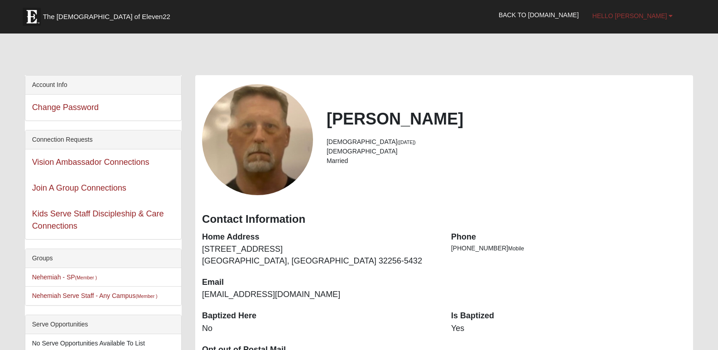
click at [646, 19] on span "Hello [PERSON_NAME]" at bounding box center [630, 15] width 75 height 7
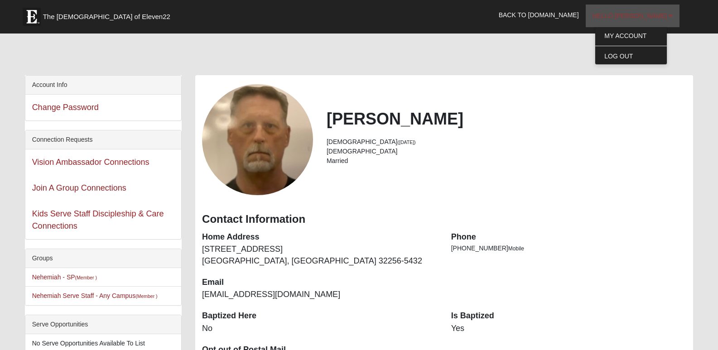
click at [646, 19] on span "Hello Larry" at bounding box center [630, 15] width 75 height 7
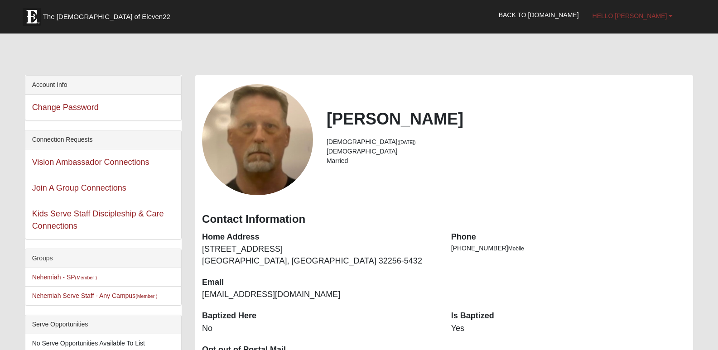
click at [647, 14] on span "Hello Larry" at bounding box center [630, 15] width 75 height 7
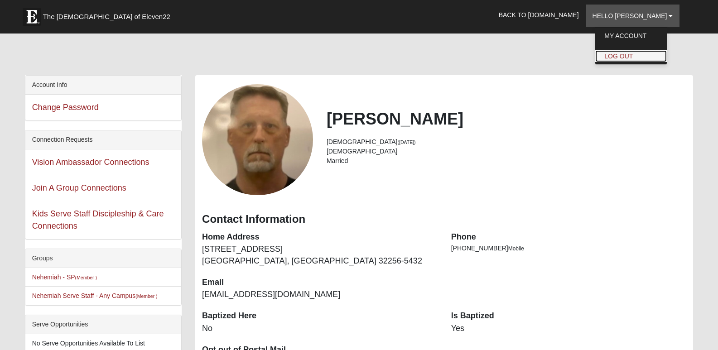
click at [642, 53] on link "Log Out" at bounding box center [632, 56] width 72 height 12
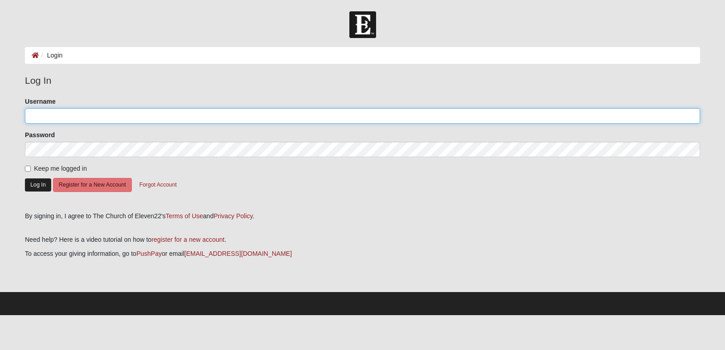
type input "lmor10sen"
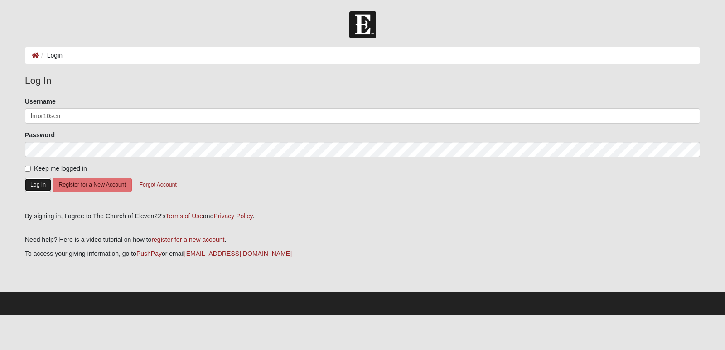
click at [39, 183] on button "Log In" at bounding box center [38, 185] width 26 height 13
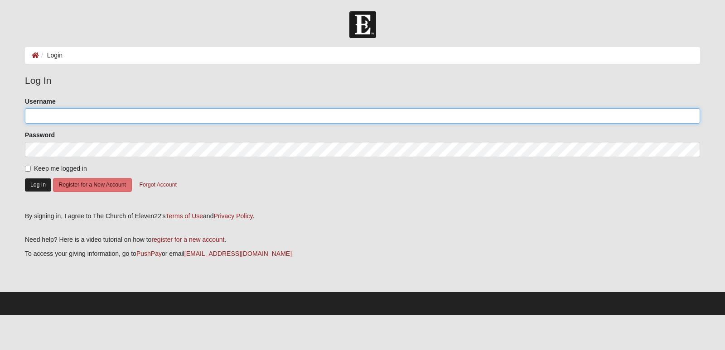
type input "lmor10sen"
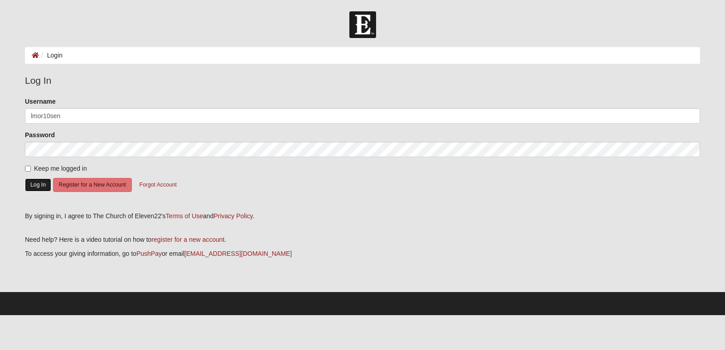
click at [41, 185] on button "Log In" at bounding box center [38, 185] width 26 height 13
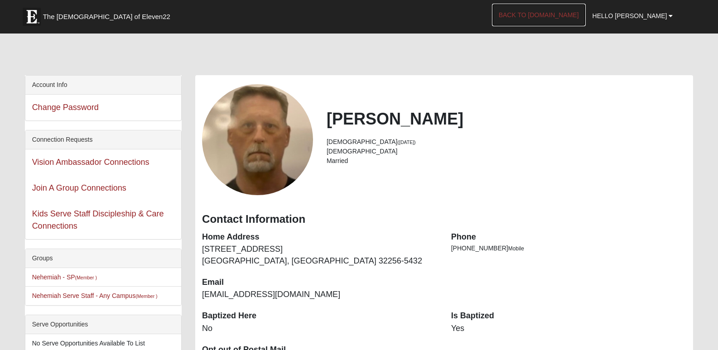
click at [558, 19] on link "Back to COE22.com" at bounding box center [539, 15] width 94 height 23
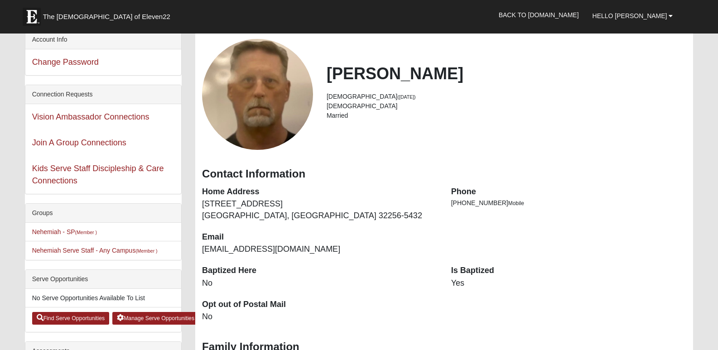
scroll to position [91, 0]
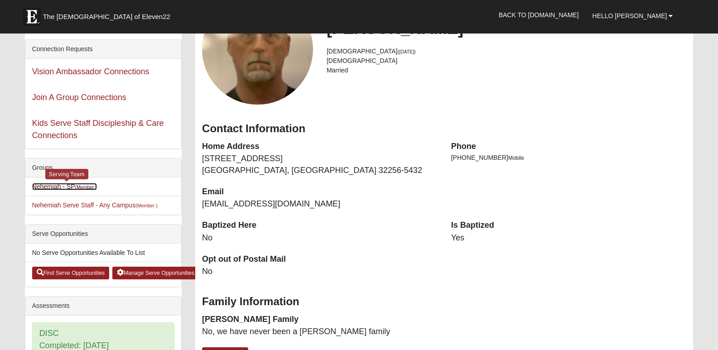
click at [47, 186] on link "Nehemiah - SP (Member )" at bounding box center [64, 186] width 65 height 7
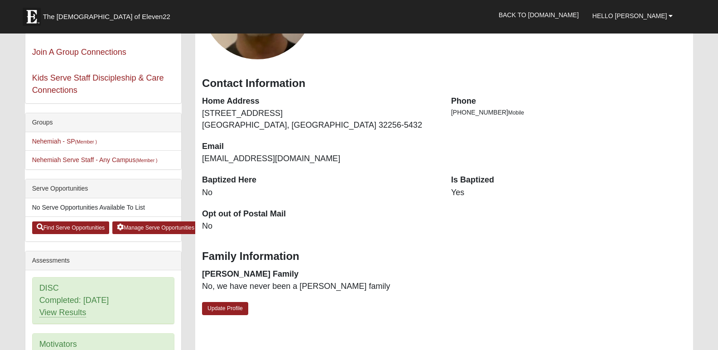
scroll to position [91, 0]
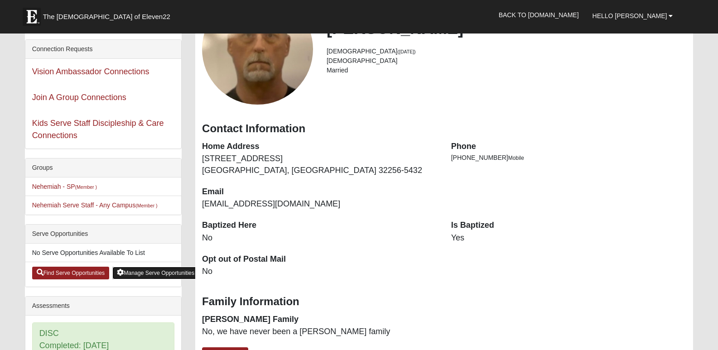
click at [162, 274] on link "Manage Serve Opportunities" at bounding box center [155, 273] width 87 height 13
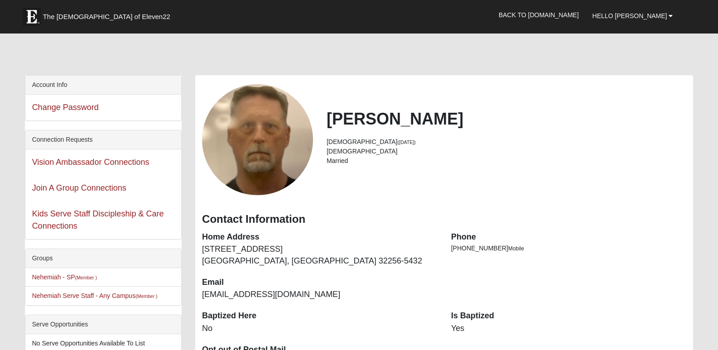
scroll to position [91, 0]
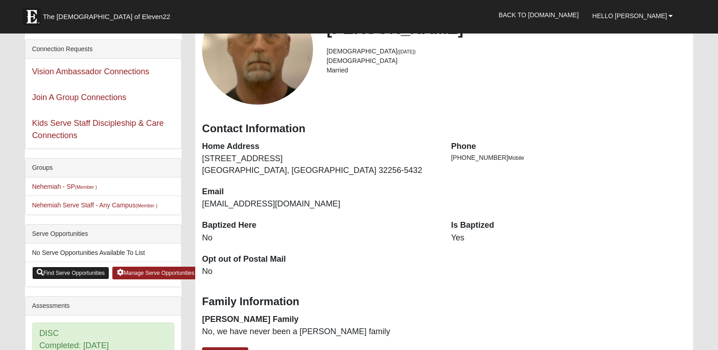
click at [90, 275] on link "Find Serve Opportunities" at bounding box center [71, 273] width 78 height 13
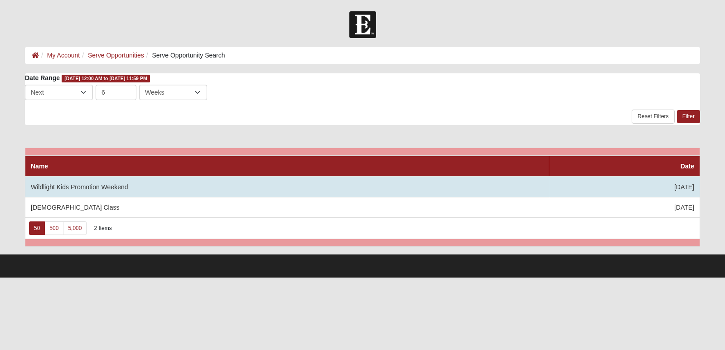
click at [62, 187] on td "Wildlight Kids Promotion Weekend" at bounding box center [287, 187] width 524 height 21
